Goal: Complete application form

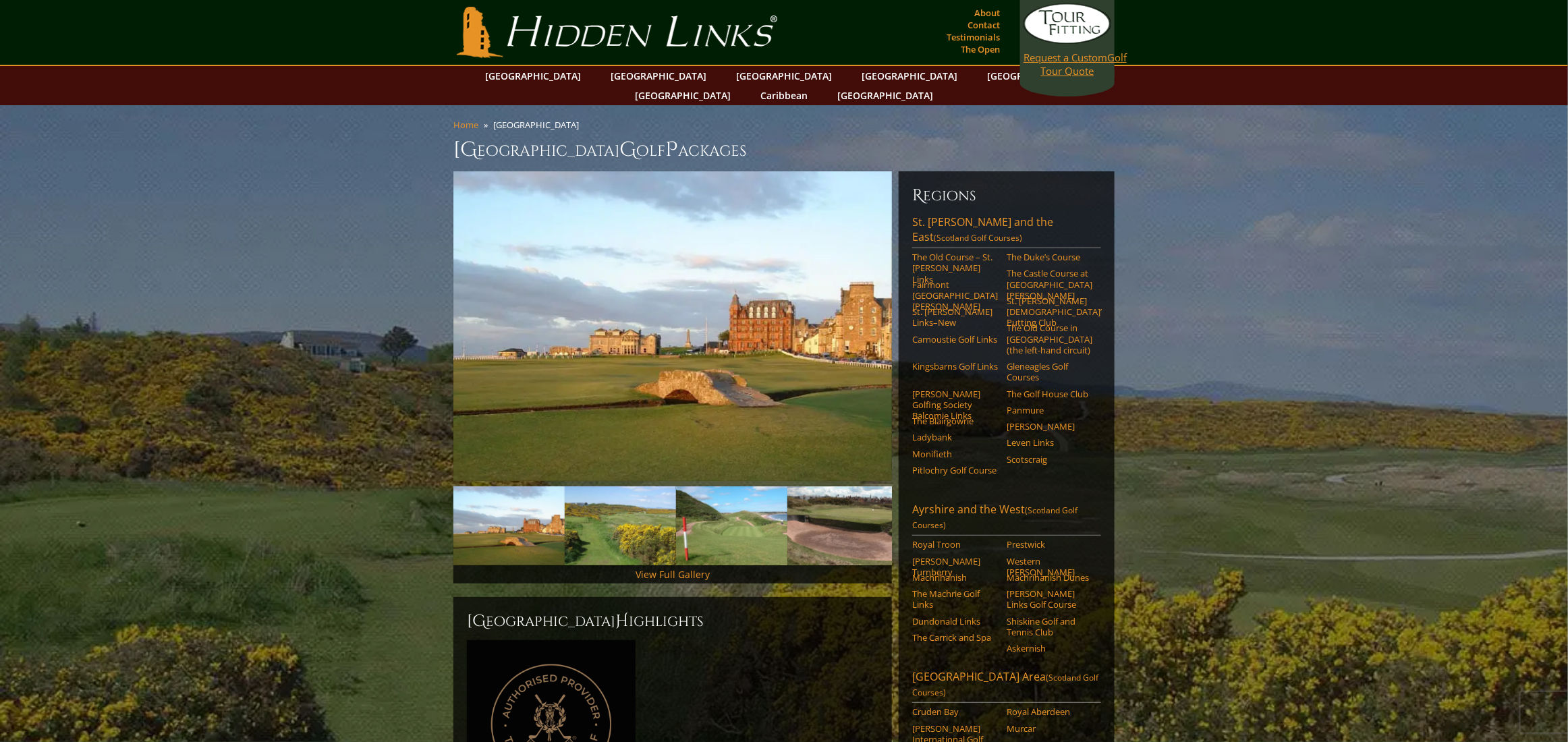
click at [1058, 59] on span "Request a Custom" at bounding box center [1066, 57] width 84 height 13
click at [936, 252] on link "The Old Course – St. [PERSON_NAME] Links" at bounding box center [955, 268] width 85 height 33
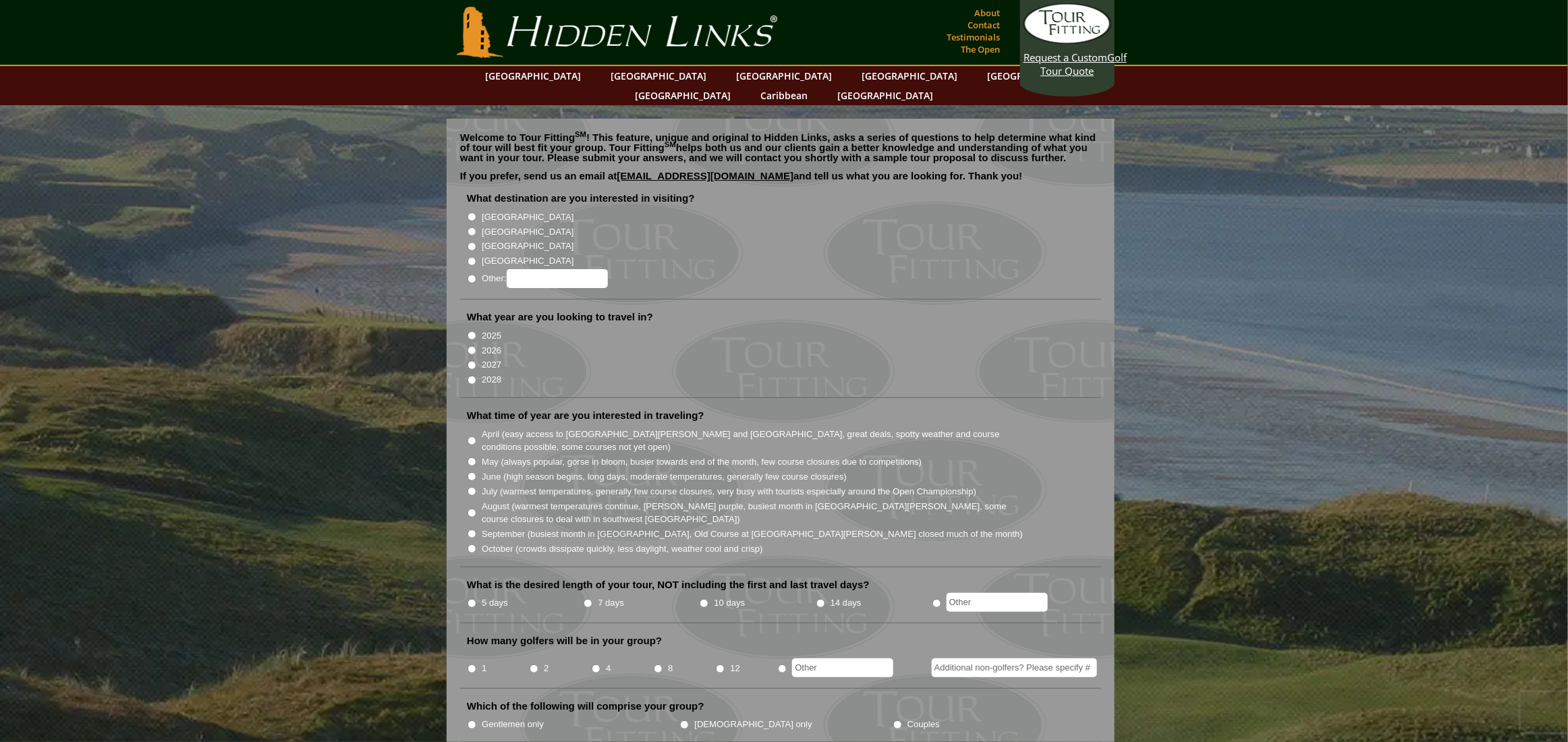
click at [473, 227] on input "[GEOGRAPHIC_DATA]" at bounding box center [472, 232] width 9 height 9
radio input "true"
click at [473, 346] on input "2026" at bounding box center [472, 351] width 9 height 9
radio input "true"
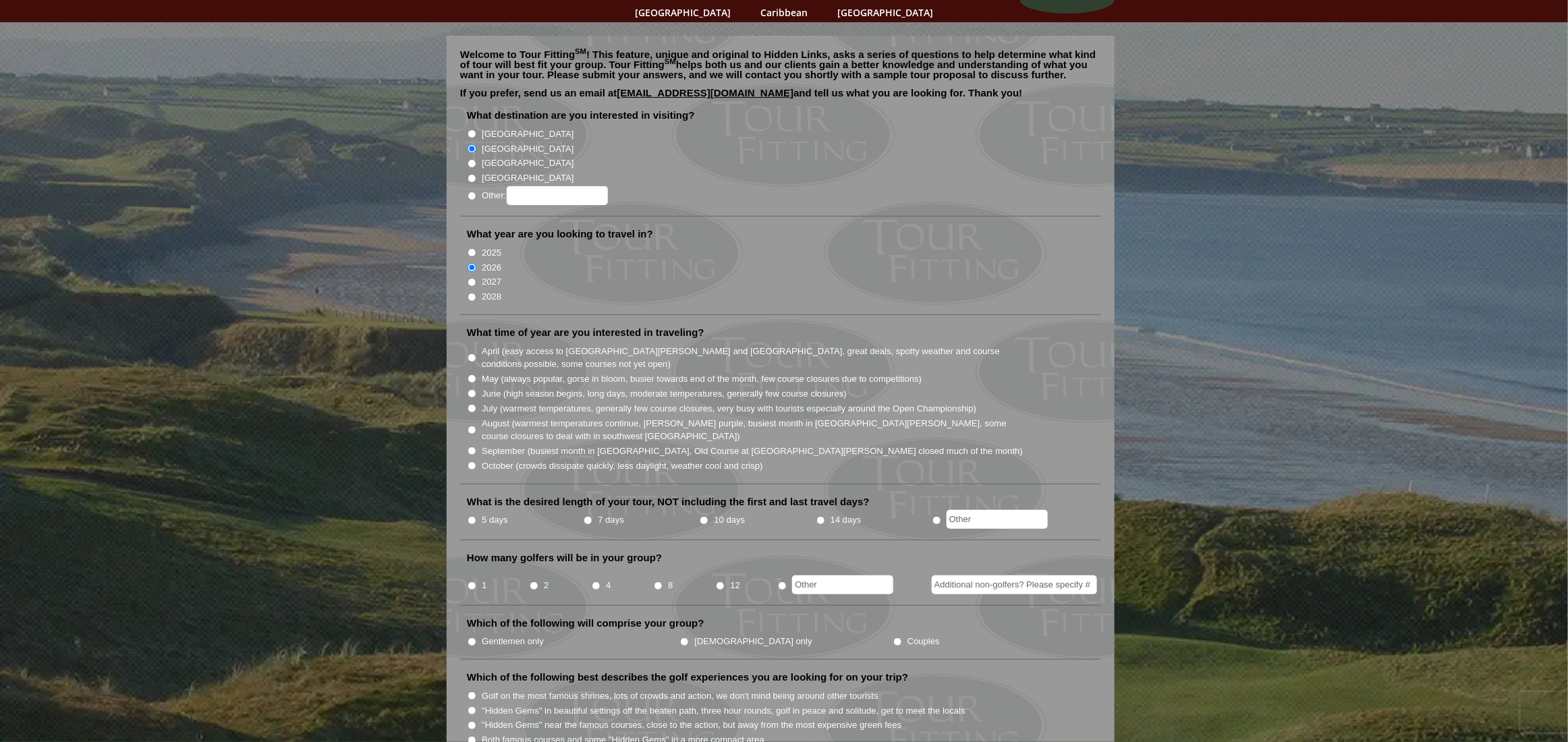
scroll to position [135, 0]
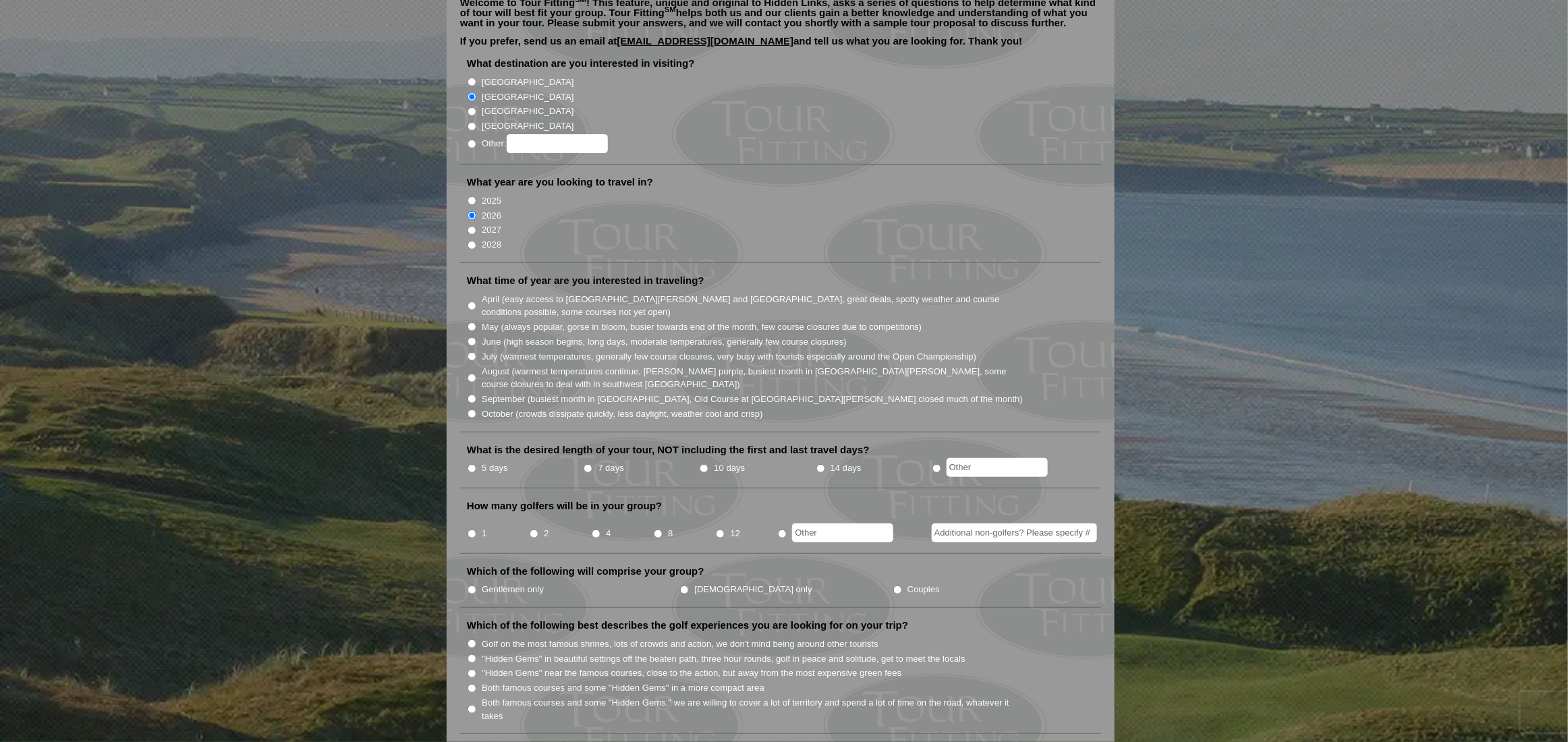
click at [474, 337] on input "June (high season begins, long days, moderate temperatures, generally few cours…" at bounding box center [472, 342] width 9 height 9
radio input "true"
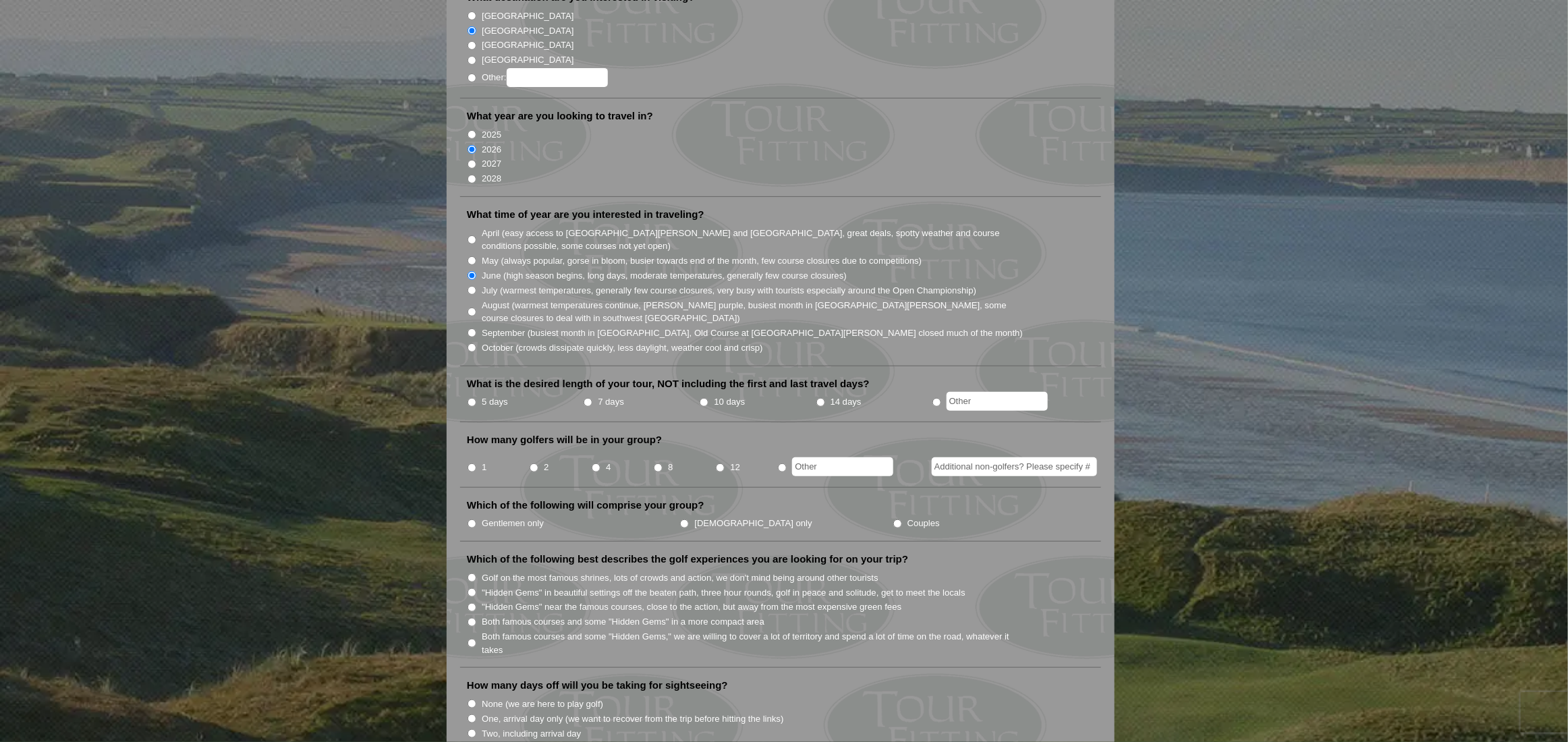
scroll to position [202, 0]
click at [472, 397] on input "5 days" at bounding box center [472, 401] width 9 height 9
radio input "true"
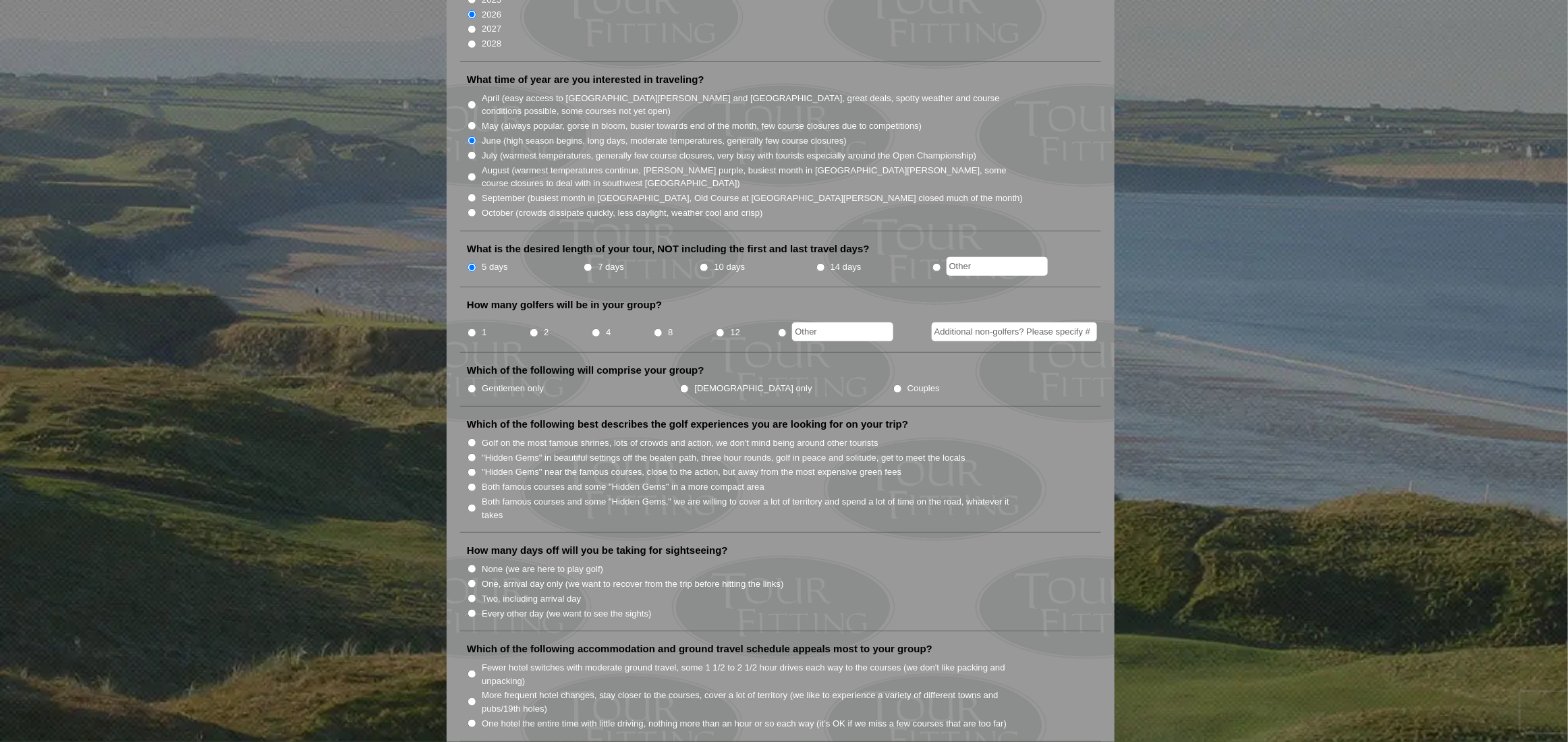
scroll to position [337, 0]
click at [657, 327] on input "8" at bounding box center [658, 332] width 9 height 9
radio input "true"
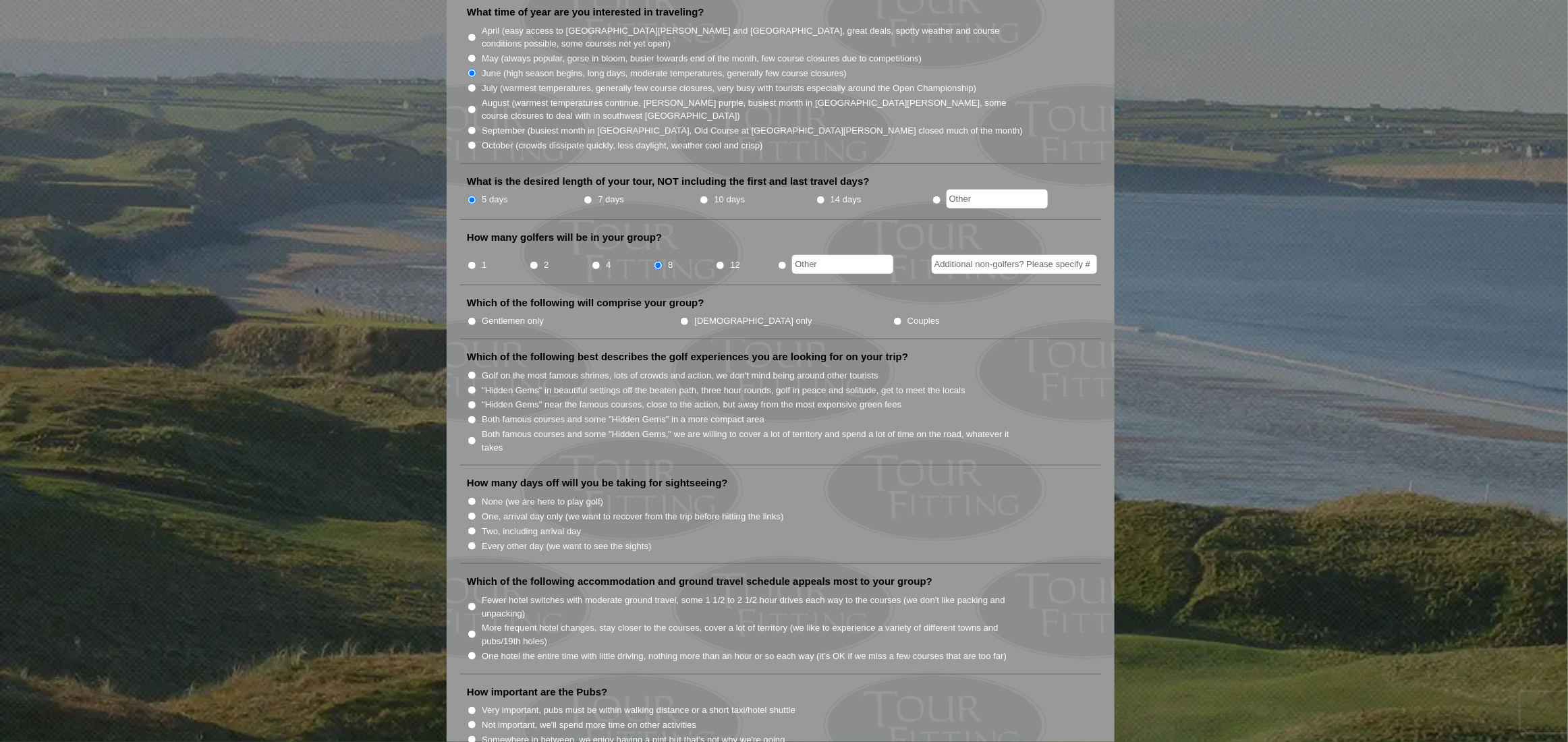
scroll to position [405, 0]
click at [472, 315] on input "Gentlemen only" at bounding box center [472, 320] width 9 height 9
radio input "true"
click at [470, 370] on input "Golf on the most famous shrines, lots of crowds and action, we don't mind being…" at bounding box center [472, 374] width 9 height 9
radio input "true"
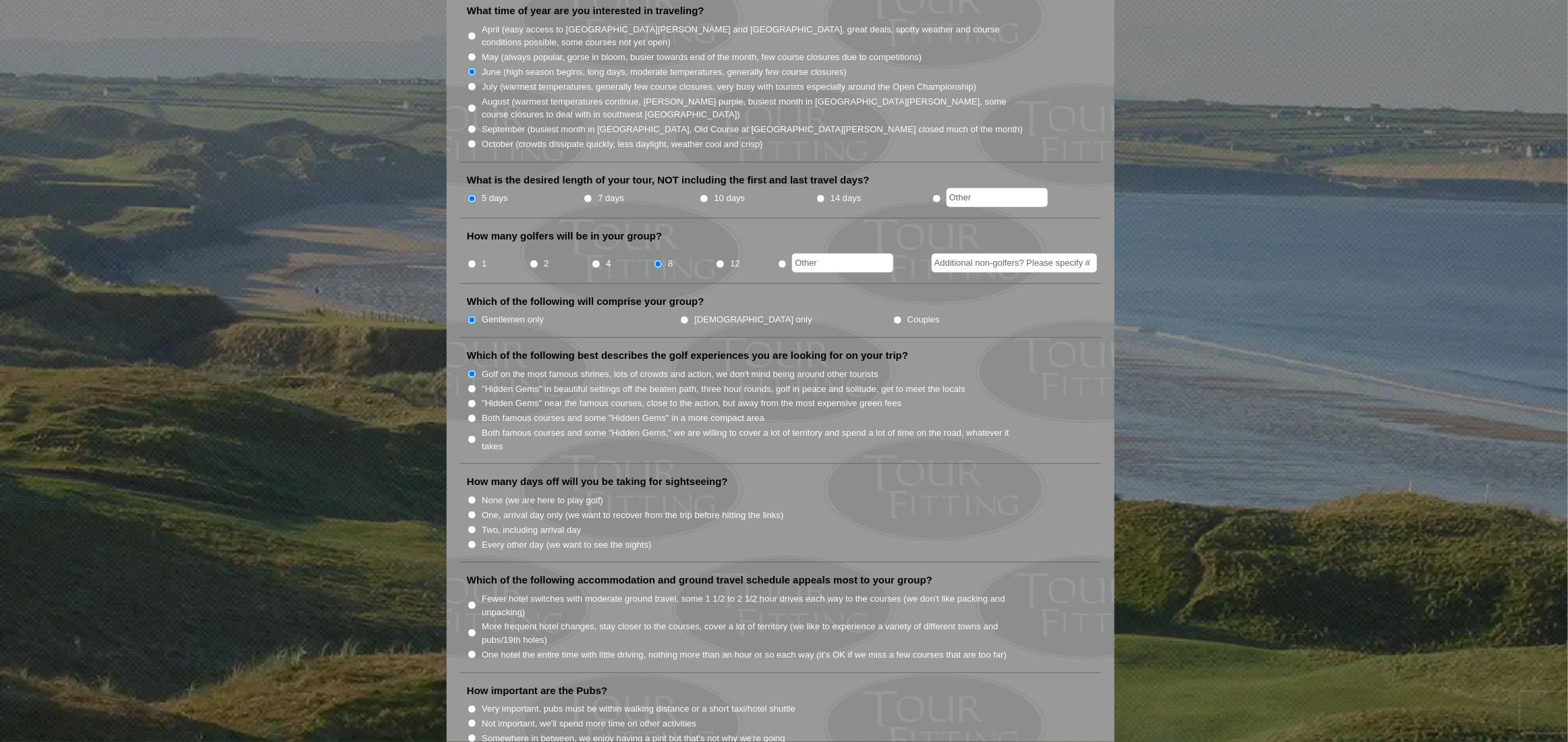
click at [473, 414] on input "Both famous courses and some "Hidden Gems" in a more compact area" at bounding box center [472, 418] width 9 height 9
radio input "true"
click at [473, 496] on input "None (we are here to play golf)" at bounding box center [472, 500] width 9 height 9
radio input "true"
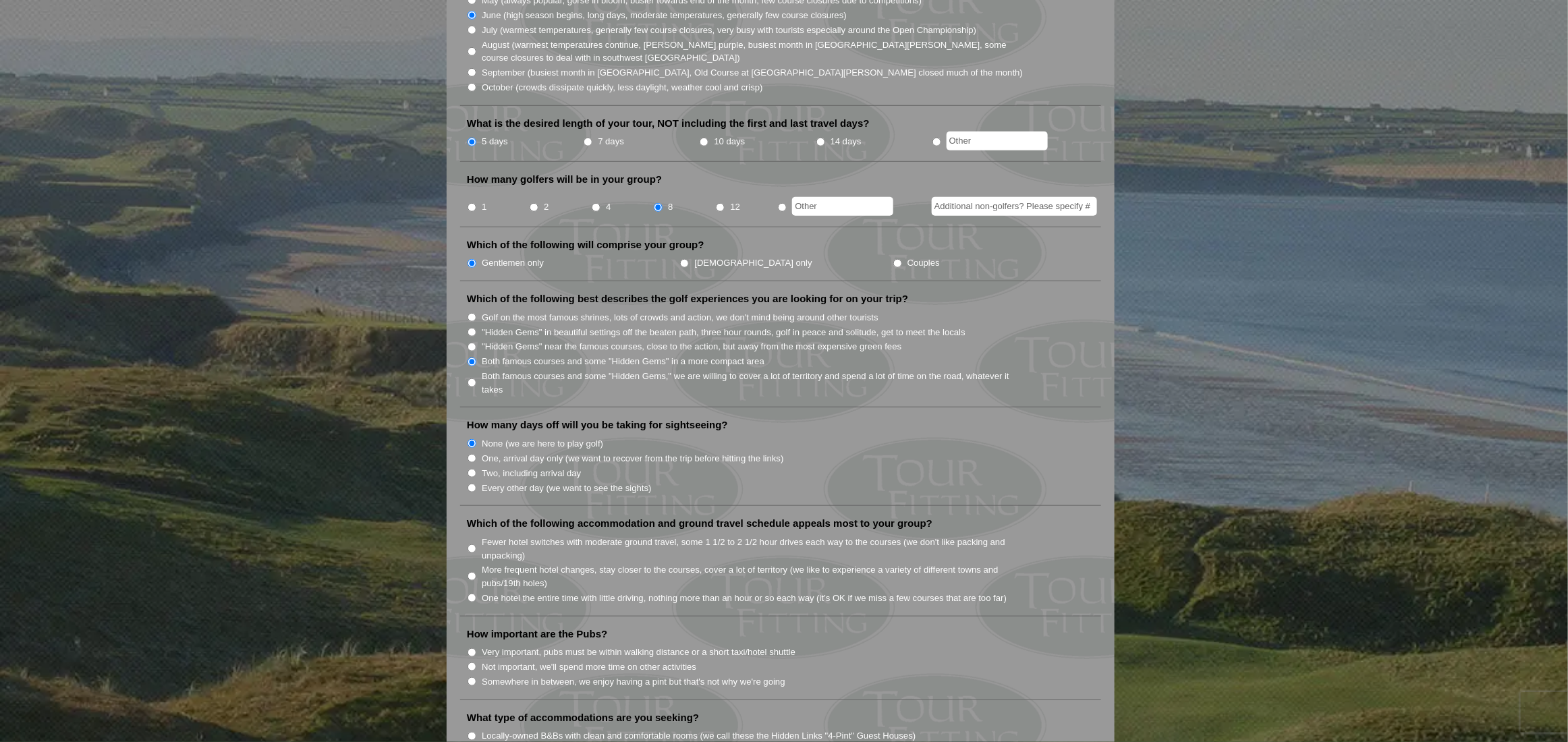
scroll to position [473, 0]
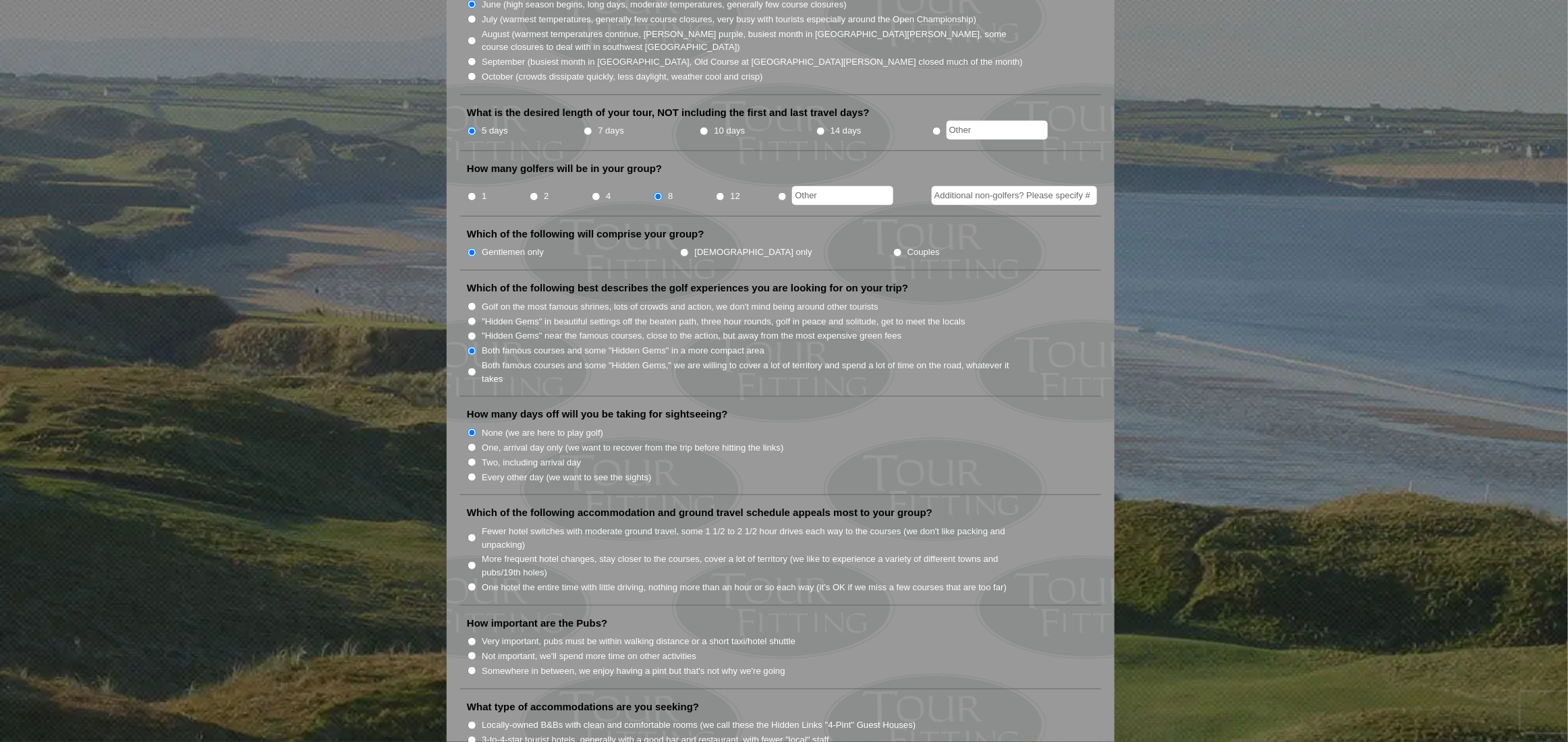
click at [470, 534] on input "Fewer hotel switches with moderate ground travel, some 1 1/2 to 2 1/2 hour driv…" at bounding box center [472, 538] width 9 height 9
radio input "true"
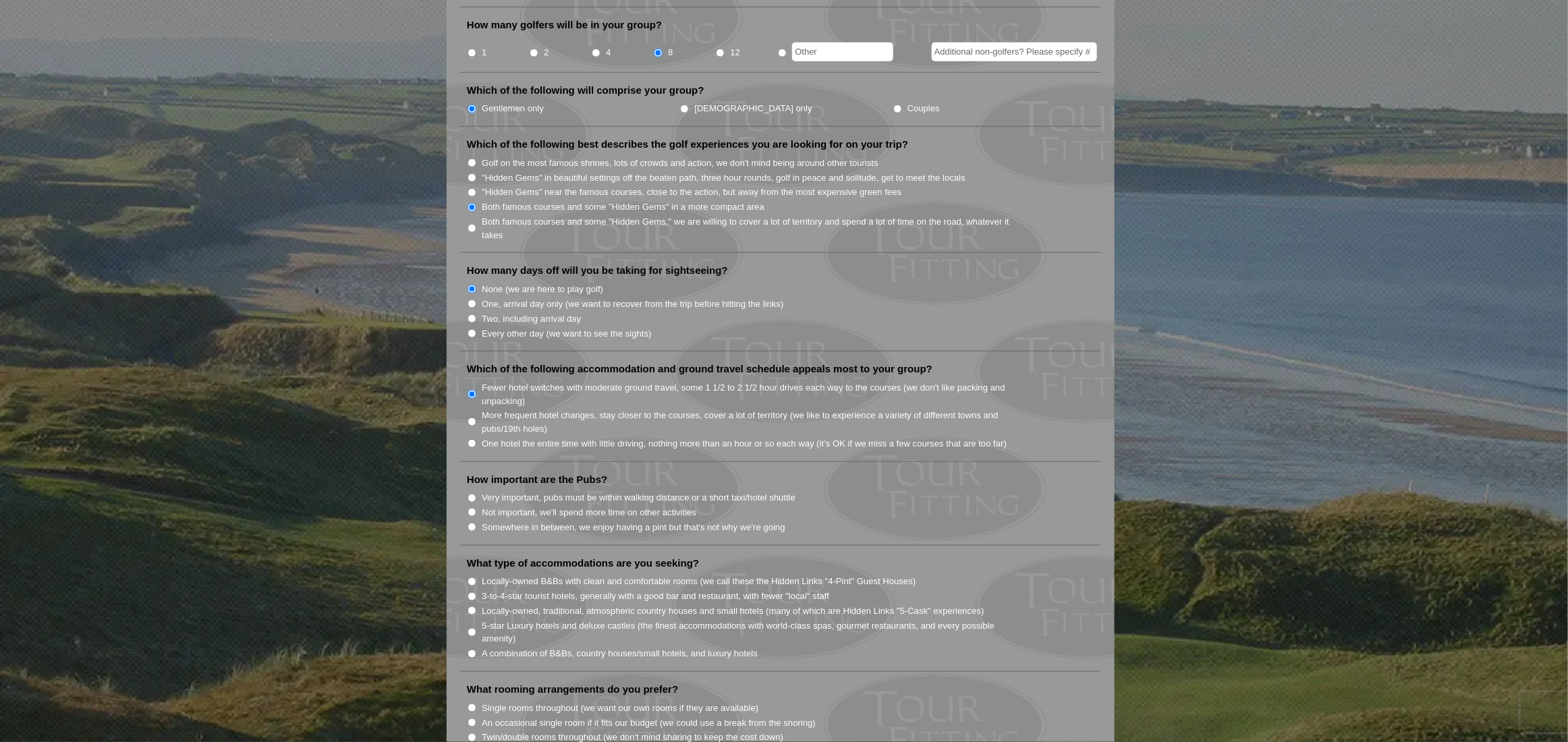
scroll to position [675, 0]
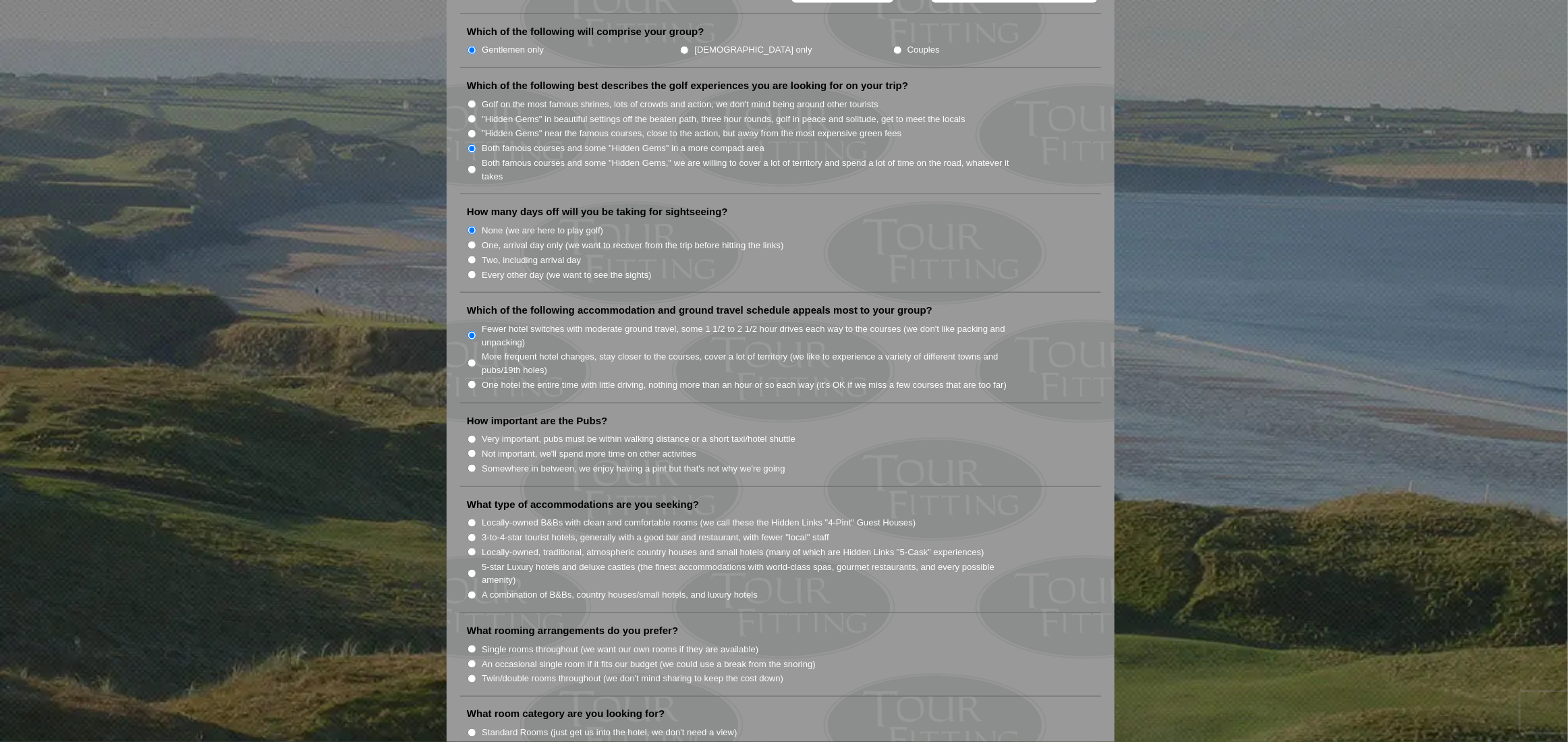
click at [475, 449] on input "Not important, we'll spend more time on other activities" at bounding box center [472, 454] width 9 height 9
radio input "true"
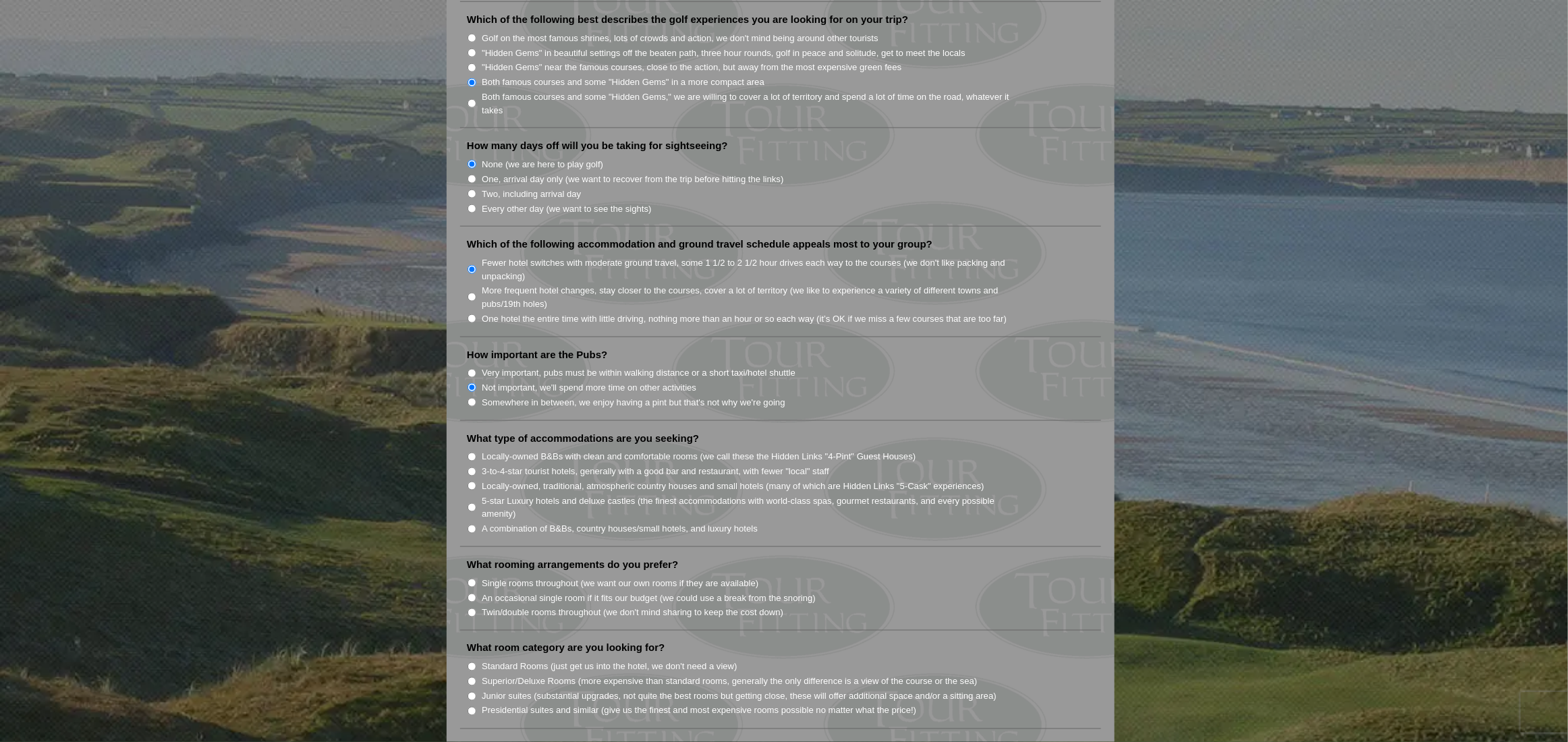
scroll to position [742, 0]
click at [472, 466] on input "3-to-4-star tourist hotels, generally with a good bar and restaurant, with fewe…" at bounding box center [472, 470] width 9 height 9
radio input "true"
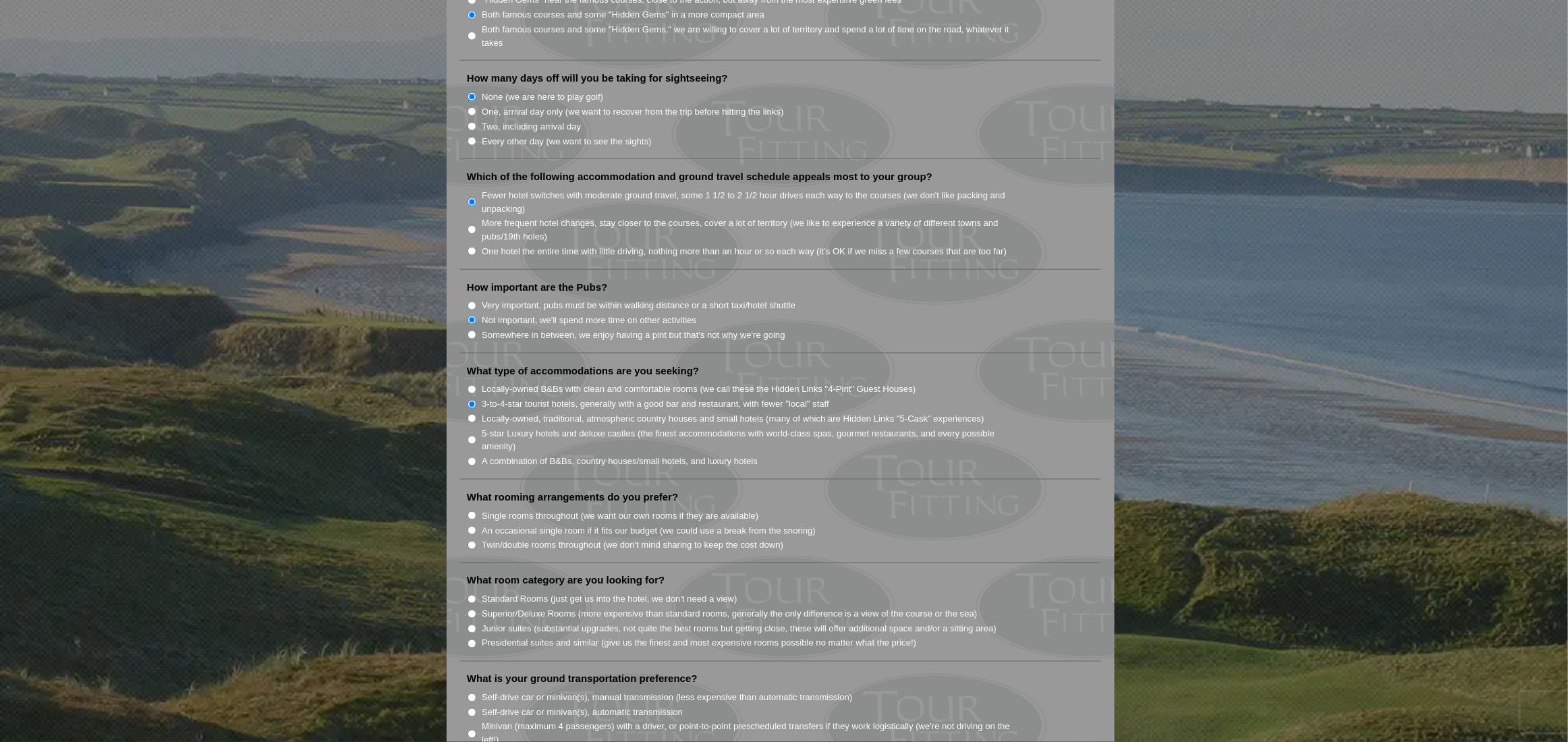
scroll to position [810, 0]
click at [469, 510] on input "Single rooms throughout (we want our own rooms if they are available)" at bounding box center [472, 515] width 9 height 9
radio input "true"
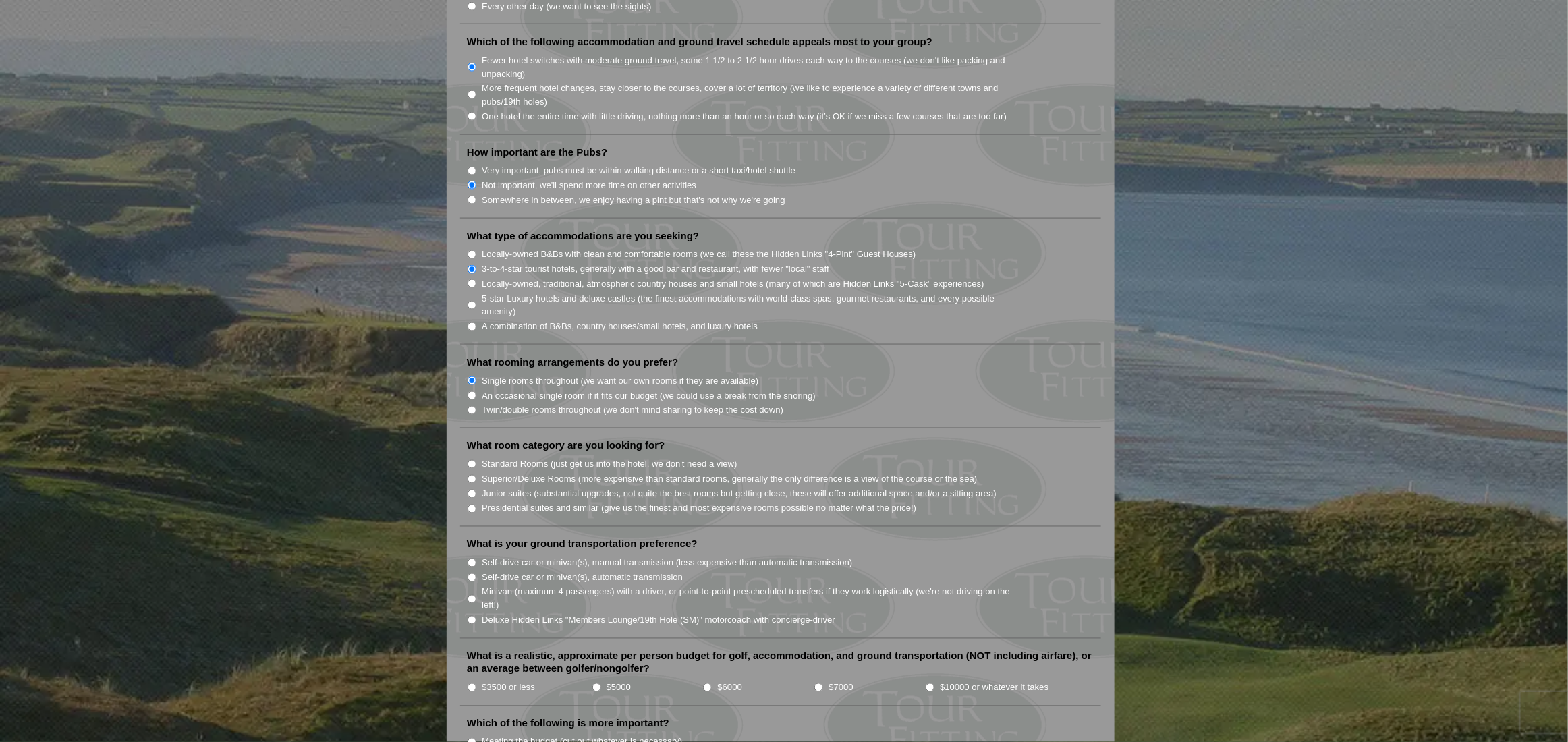
scroll to position [945, 0]
click at [473, 459] on input "Standard Rooms (just get us into the hotel, we don't need a view)" at bounding box center [472, 463] width 9 height 9
radio input "true"
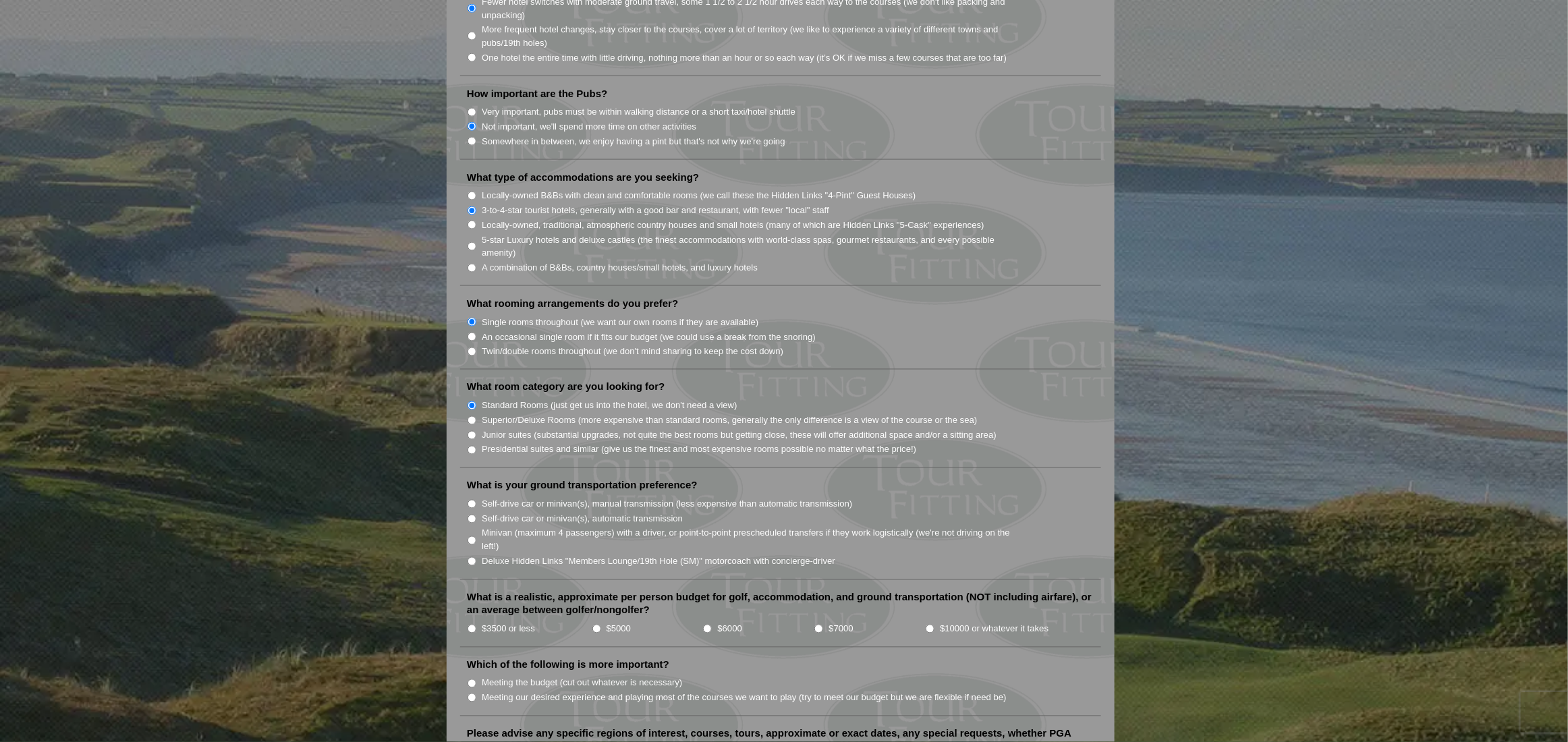
scroll to position [1012, 0]
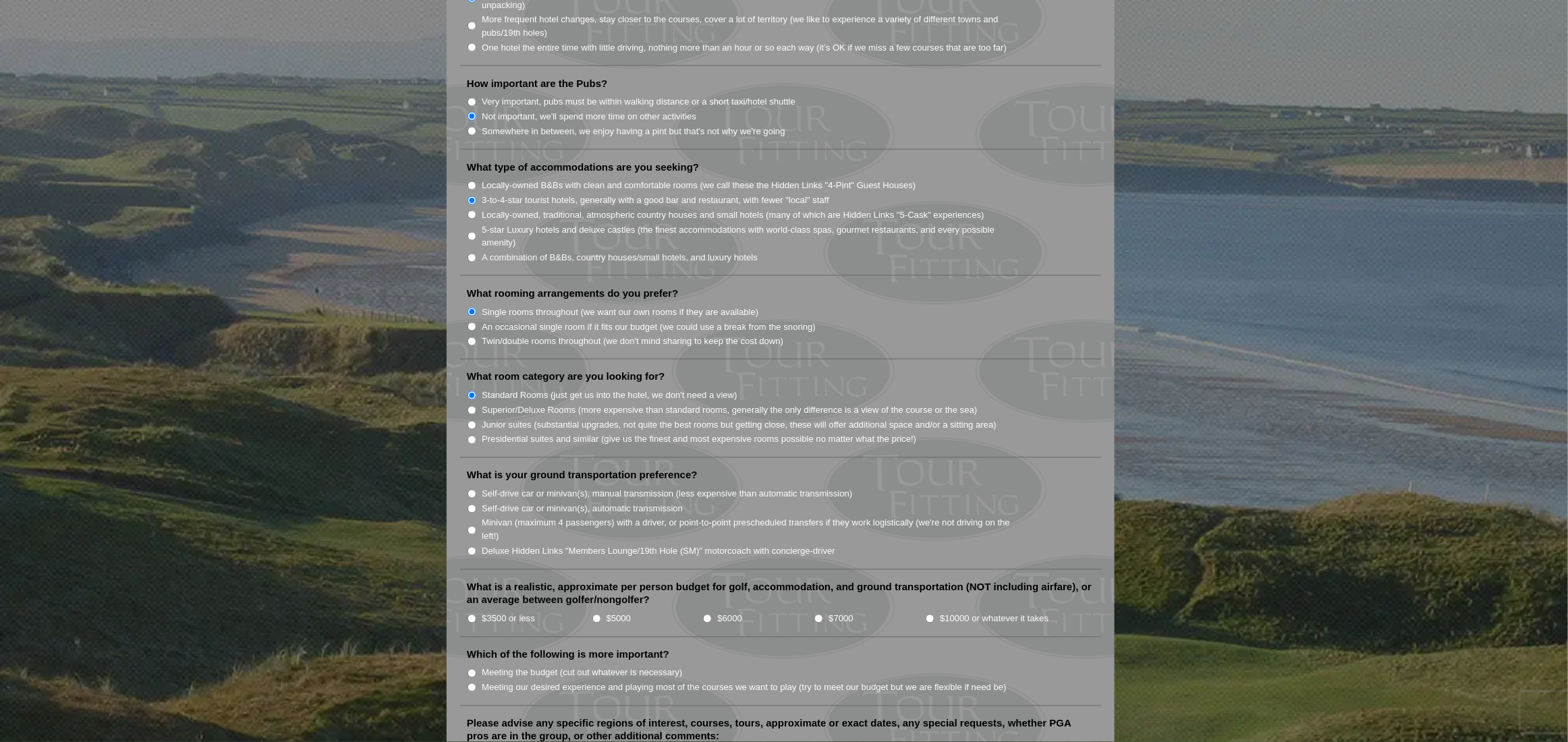
click at [470, 505] on input "Self-drive car or minivan(s), automatic transmission" at bounding box center [472, 509] width 9 height 9
radio input "true"
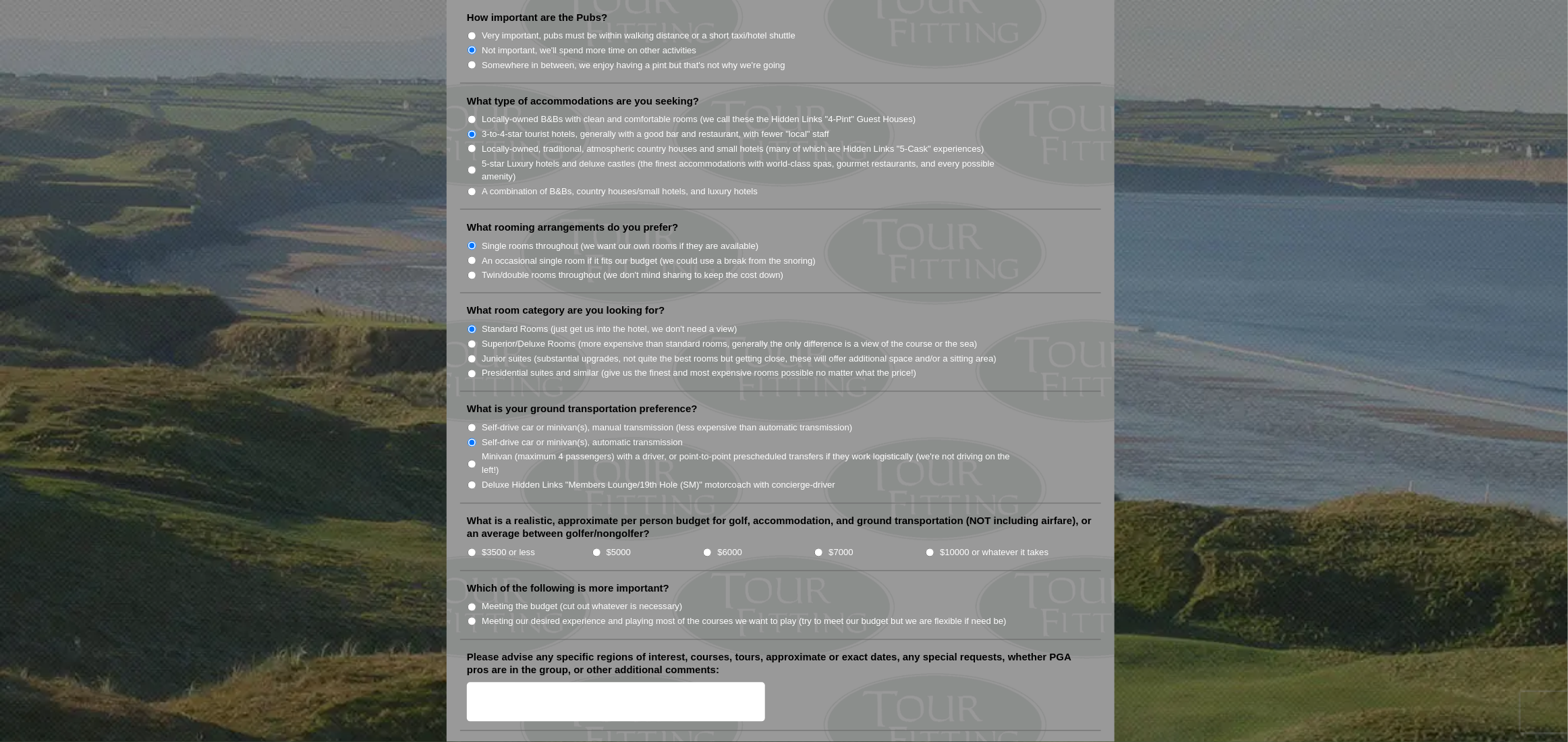
scroll to position [1079, 0]
click at [930, 547] on input "$10000 or whatever it takes" at bounding box center [930, 551] width 9 height 9
radio input "true"
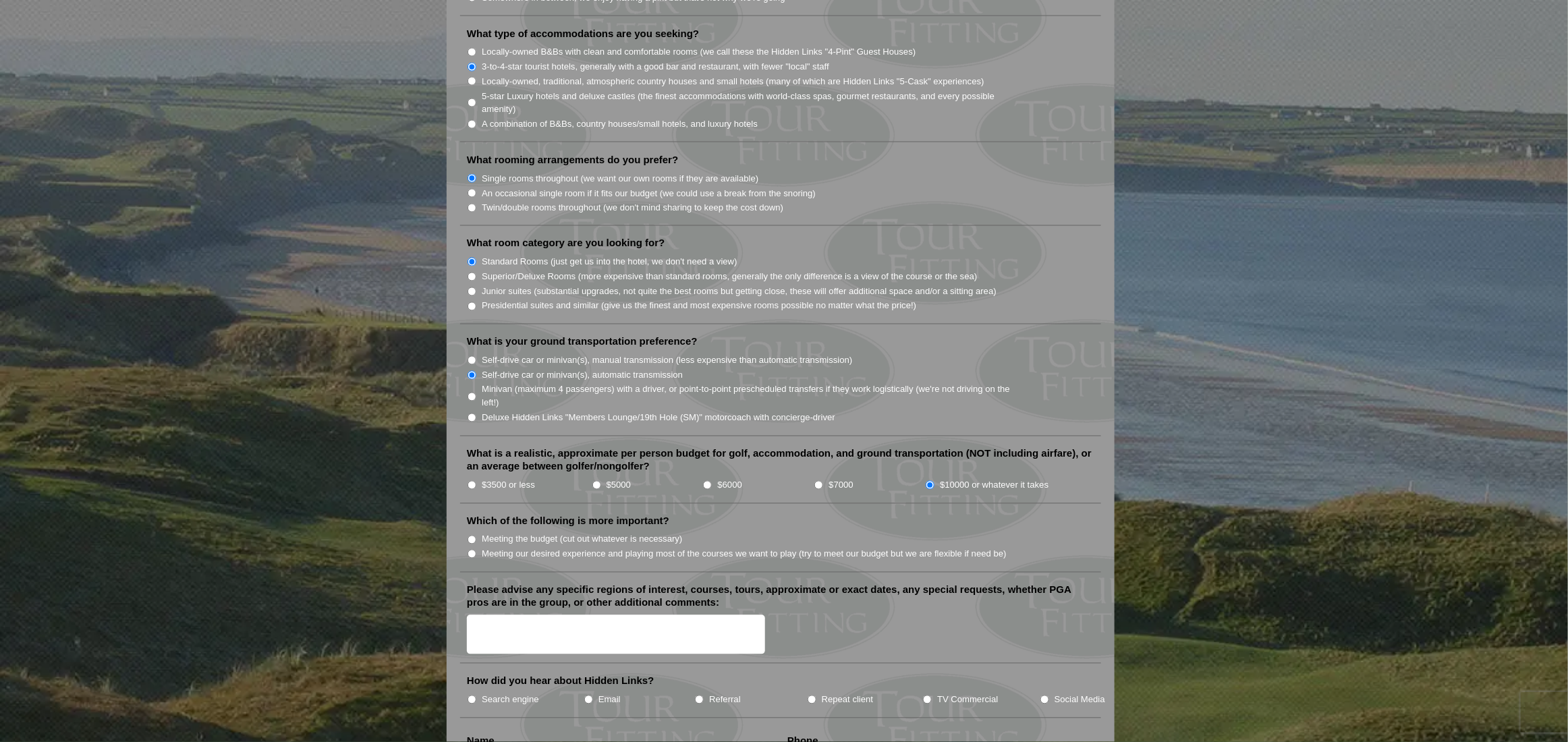
scroll to position [1147, 0]
click at [469, 548] on input "Meeting our desired experience and playing most of the courses we want to play …" at bounding box center [472, 553] width 9 height 9
radio input "true"
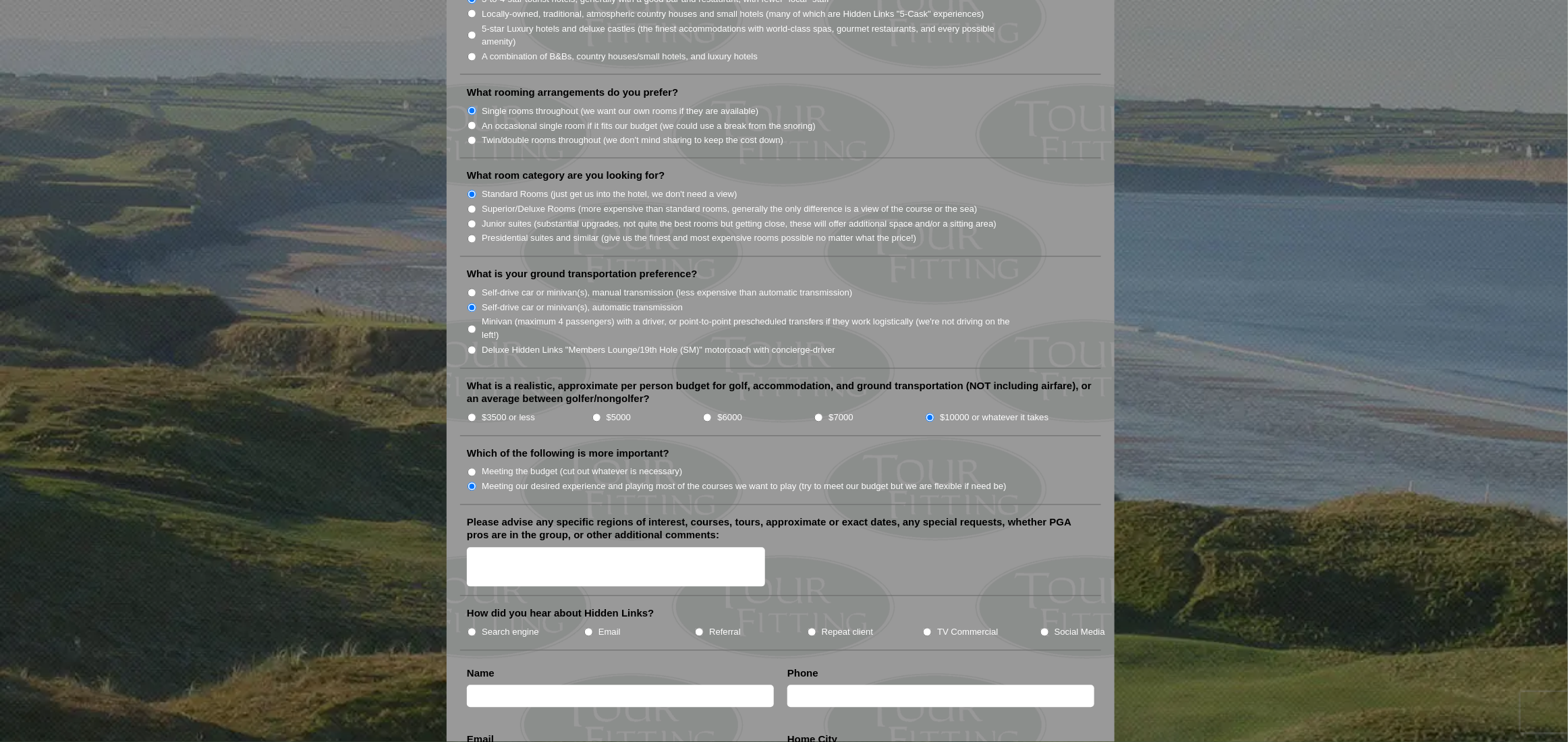
scroll to position [1215, 0]
click at [516, 546] on textarea "Please advise any specific regions of interest, courses, tours, approximate or …" at bounding box center [616, 566] width 298 height 40
type textarea "Courses desired St andrews Kings Barn Carnoustie Troon Turnberry Western Gailes…"
click at [472, 627] on input "Search engine" at bounding box center [472, 631] width 9 height 9
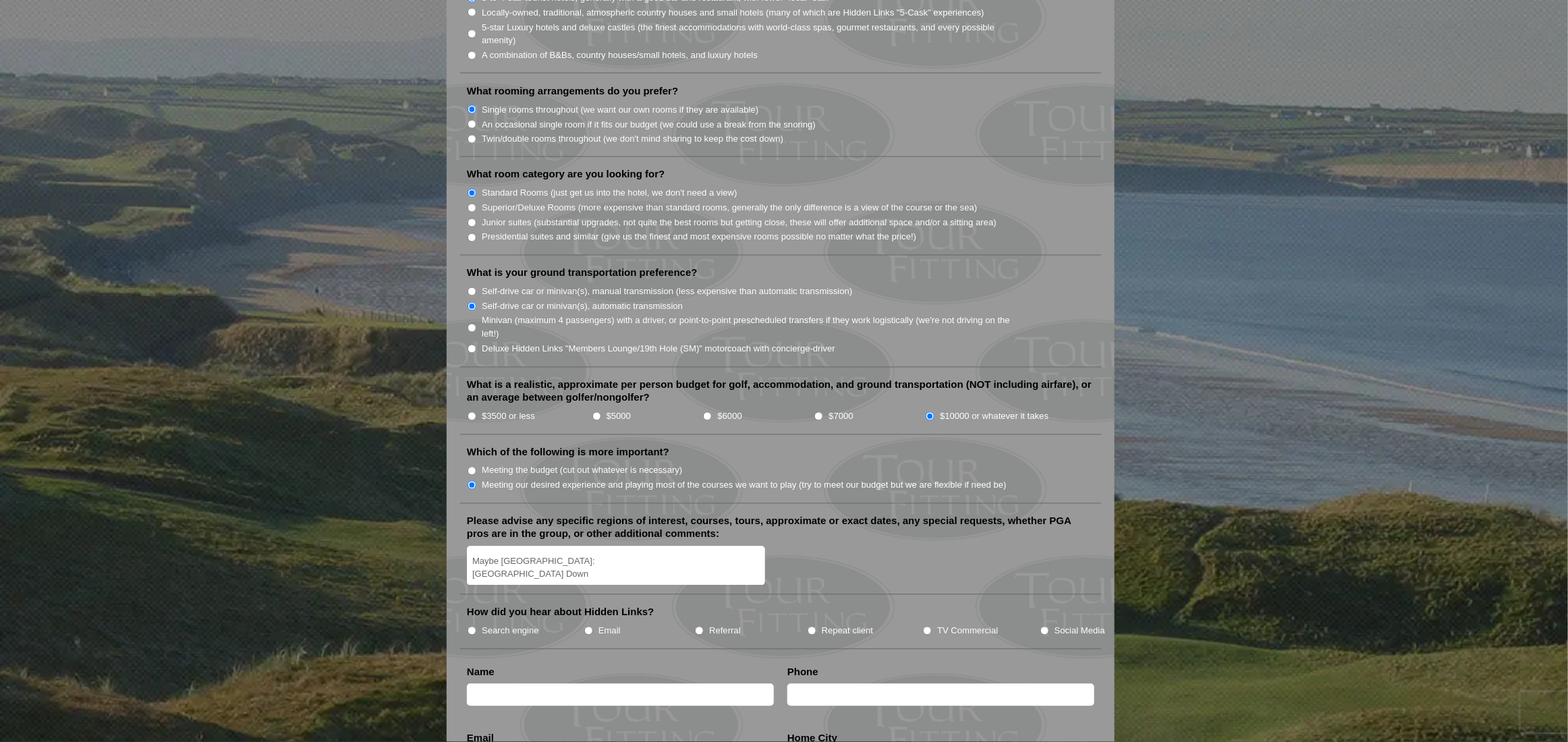
radio input "true"
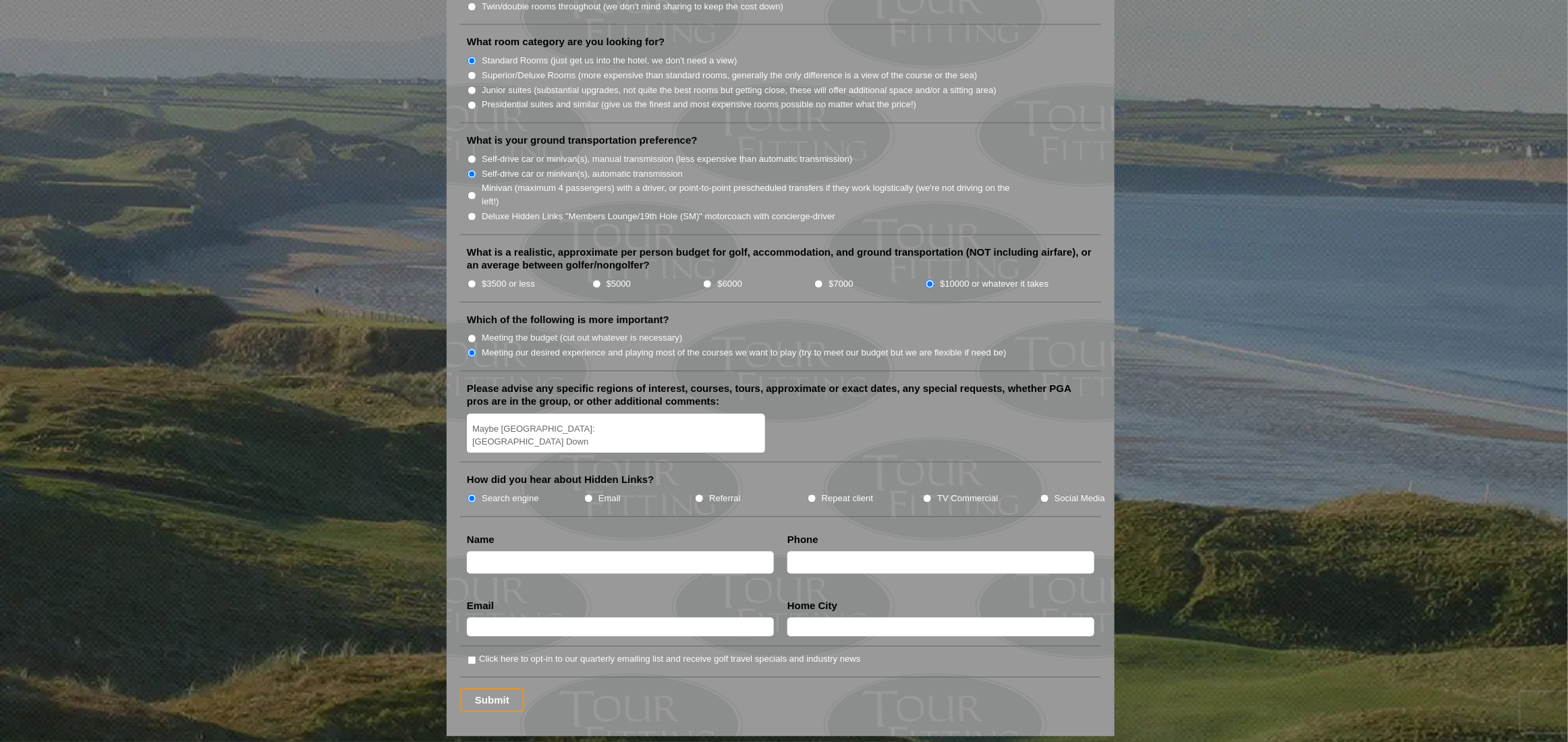
scroll to position [1350, 0]
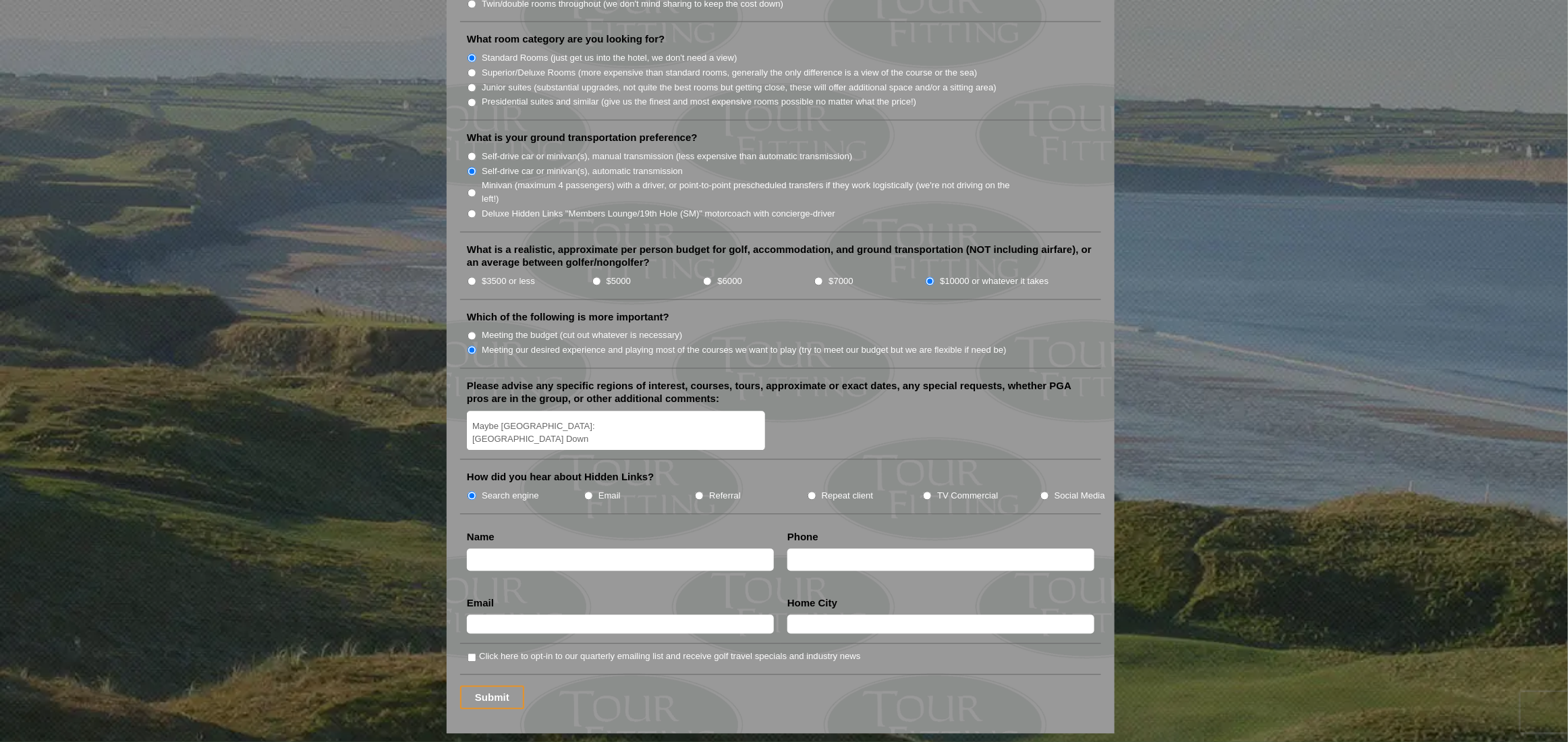
click at [513, 549] on input "text" at bounding box center [620, 560] width 307 height 22
type input "Christian M LeCates"
type input "7026571244"
type input "cmlecates@gmail.com"
type input "North Las Vegas"
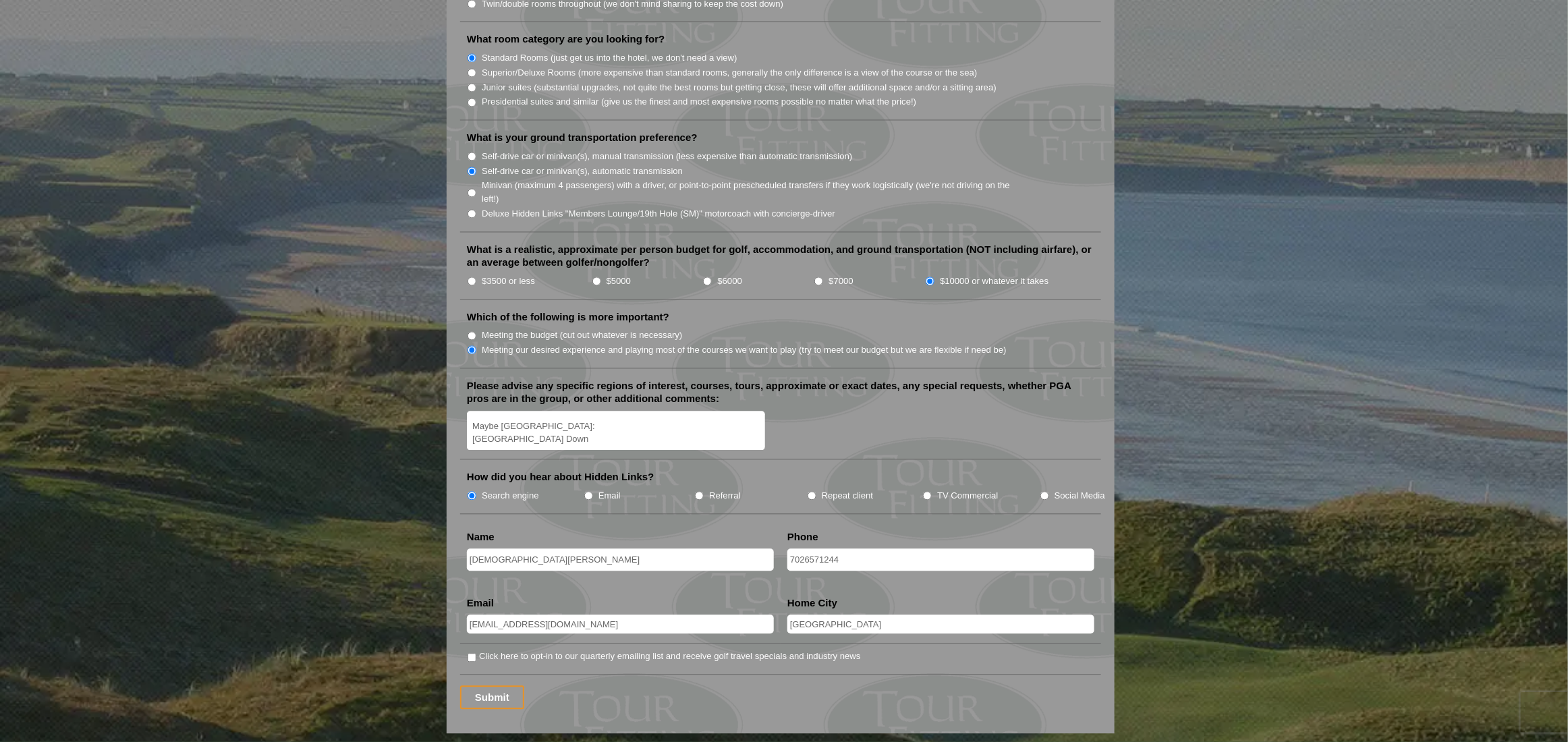
click at [513, 549] on input "Christian M LeCates" at bounding box center [620, 560] width 307 height 22
type input "Christian LeCates"
drag, startPoint x: 851, startPoint y: 535, endPoint x: 762, endPoint y: 528, distance: 89.3
type input "702-768-5836"
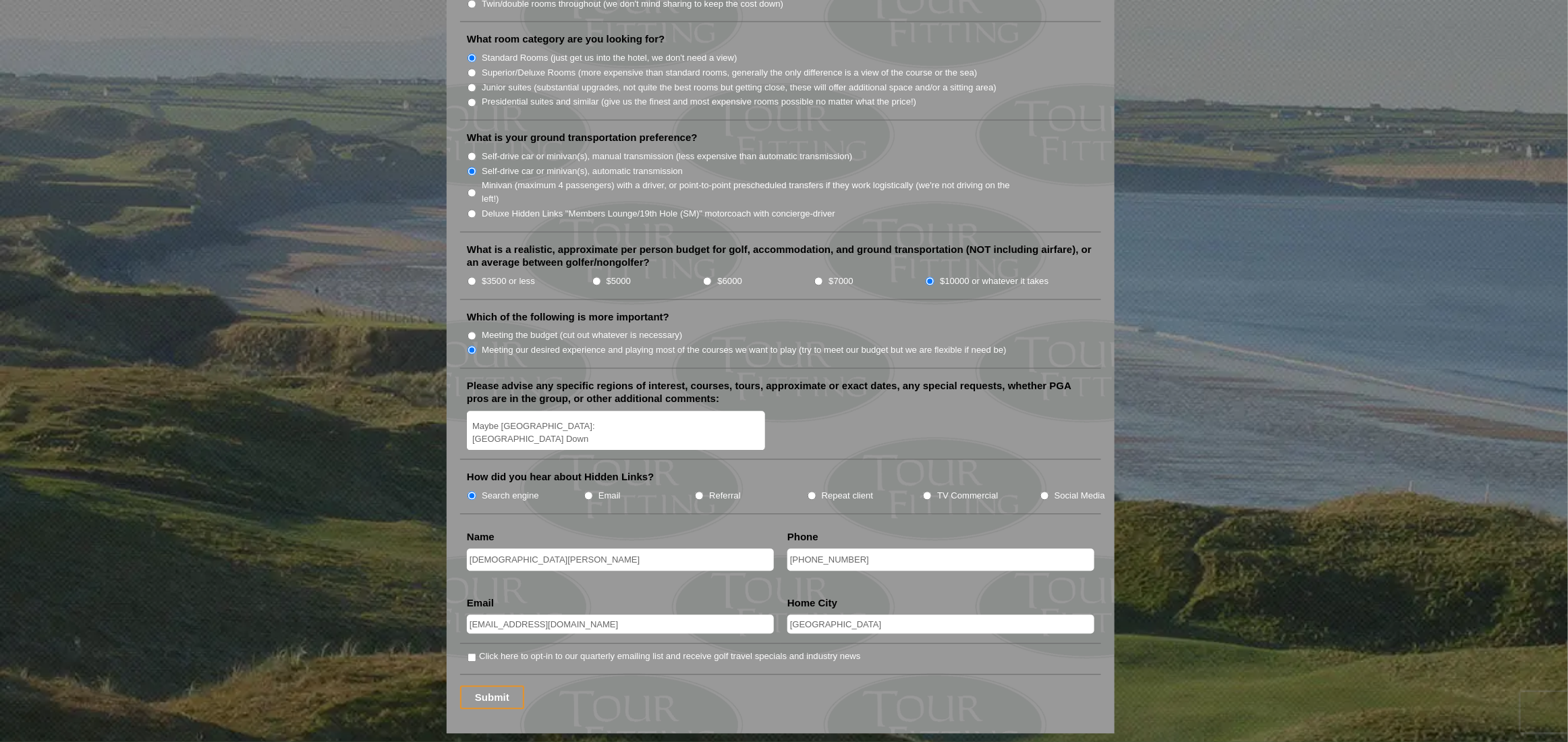
click at [472, 654] on input "Click here to opt-in to our quarterly emailing list and receive golf travel spe…" at bounding box center [472, 658] width 9 height 9
checkbox input "true"
click at [502, 686] on input "Submit" at bounding box center [492, 698] width 64 height 23
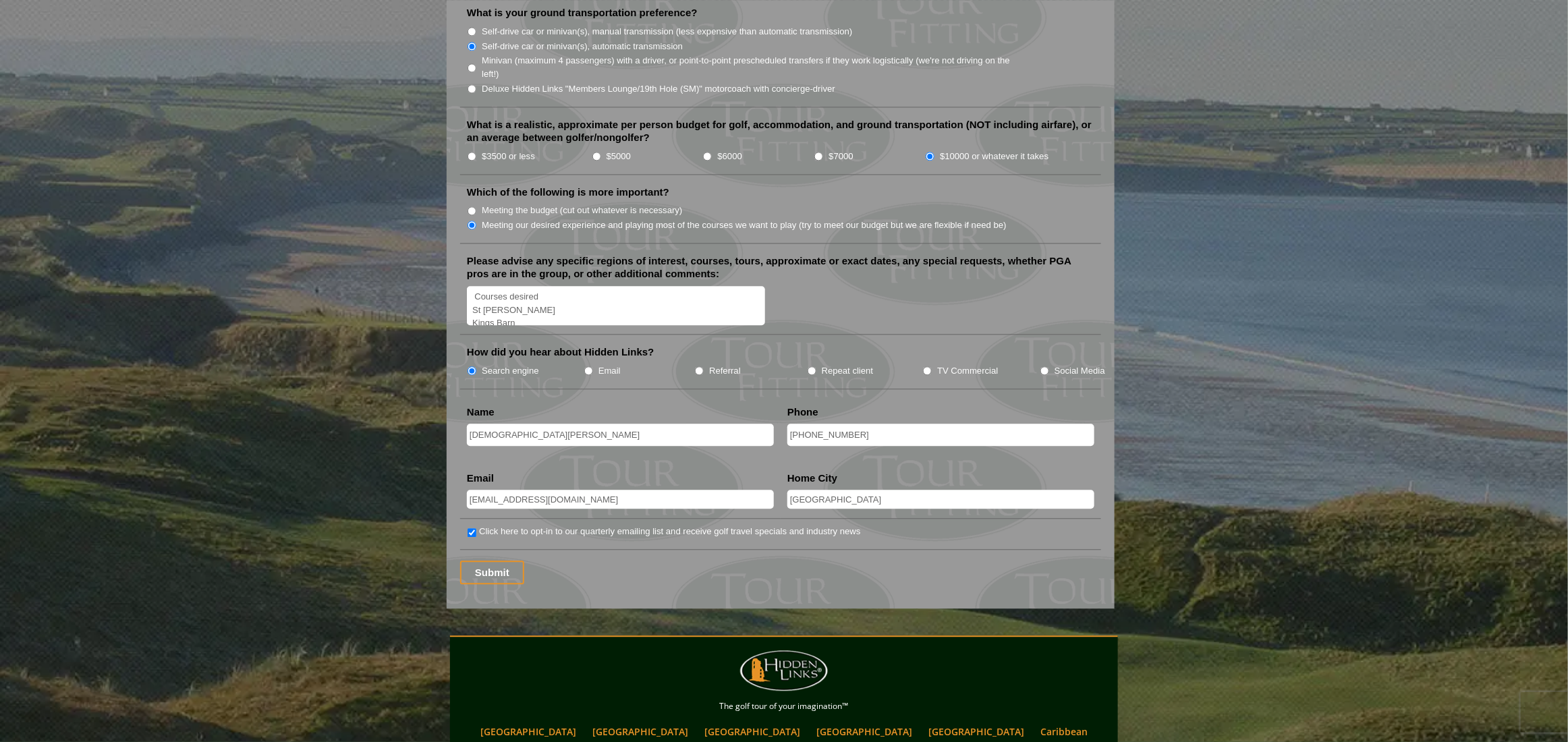
scroll to position [1552, 0]
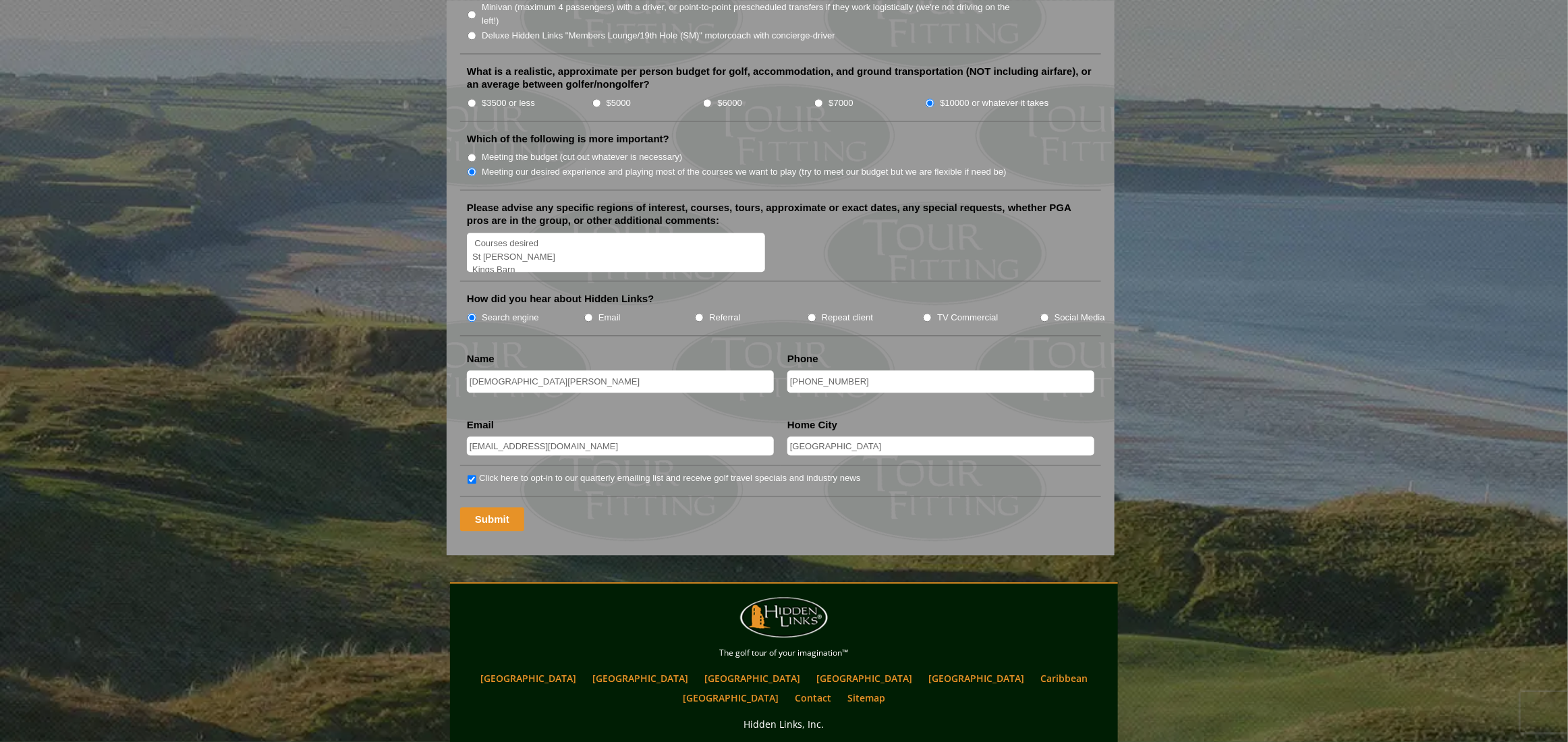
click at [502, 508] on input "Submit" at bounding box center [492, 519] width 64 height 23
